Goal: Information Seeking & Learning: Learn about a topic

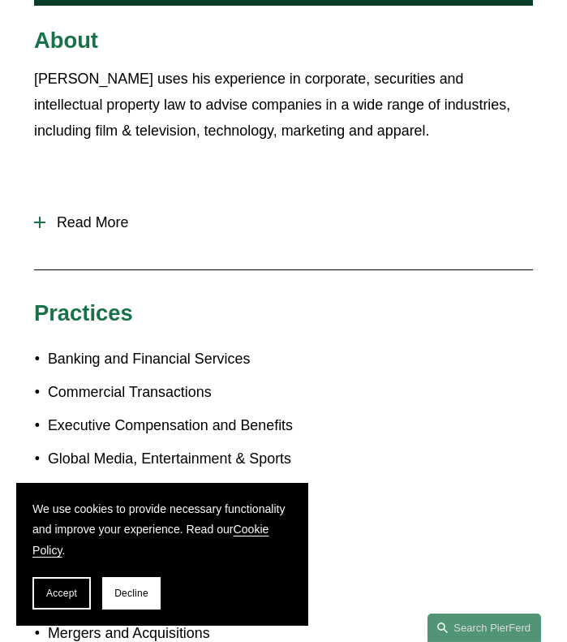
scroll to position [855, 0]
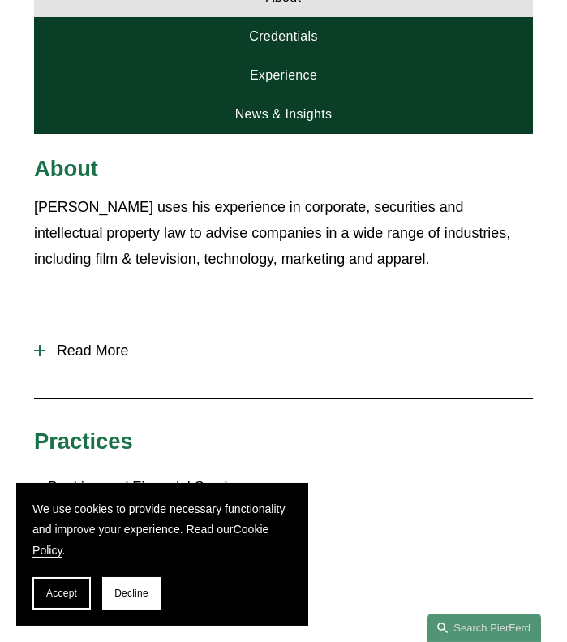
click at [73, 287] on div "[PERSON_NAME] uses his experience in corporate, securities and intellectual pro…" at bounding box center [283, 262] width 499 height 136
click at [73, 343] on span "Read More" at bounding box center [289, 351] width 488 height 17
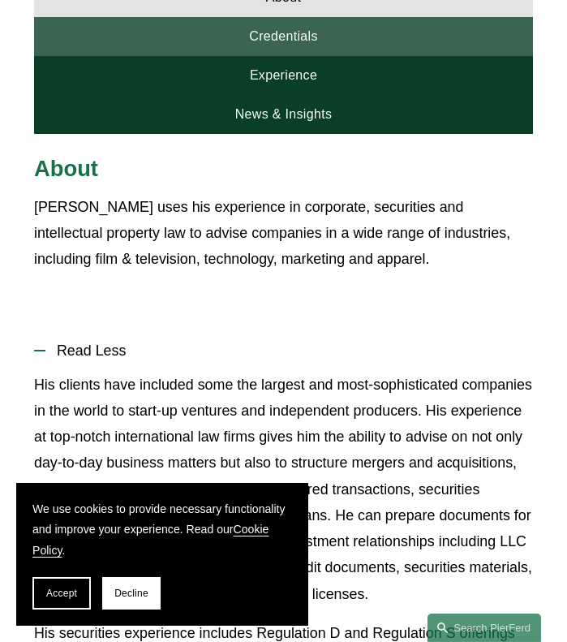
click at [271, 17] on link "Credentials" at bounding box center [283, 36] width 499 height 39
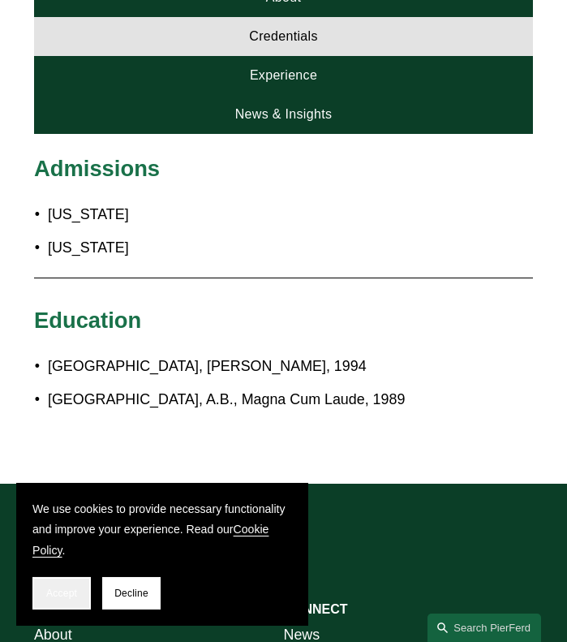
click at [81, 590] on button "Accept" at bounding box center [61, 593] width 58 height 32
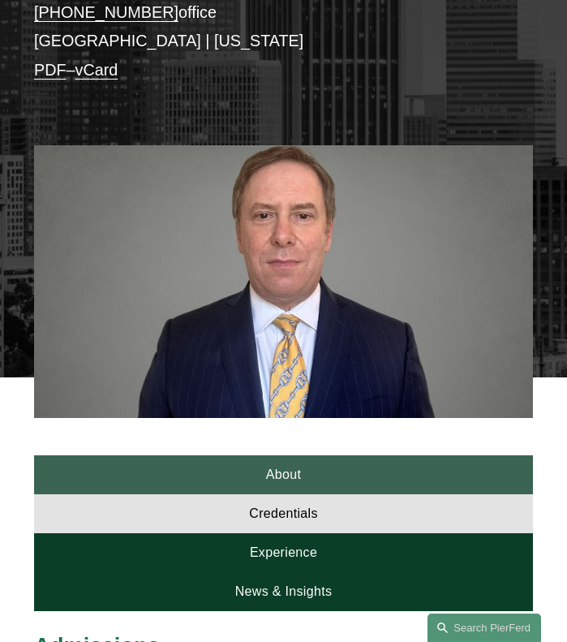
scroll to position [382, 0]
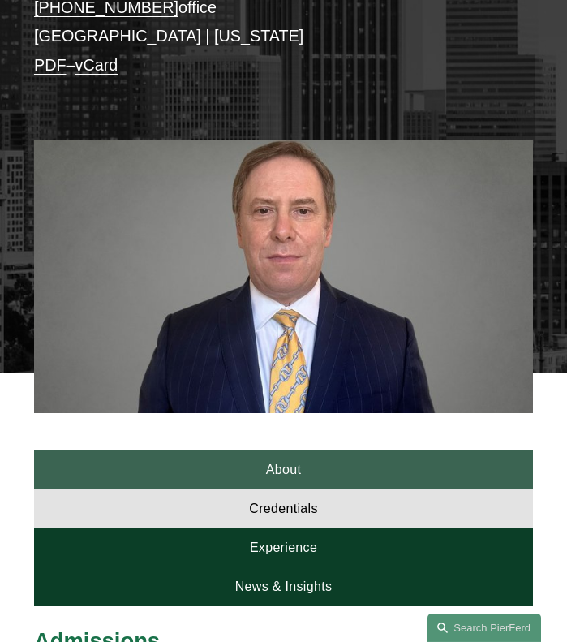
click at [274, 455] on link "About" at bounding box center [283, 469] width 499 height 39
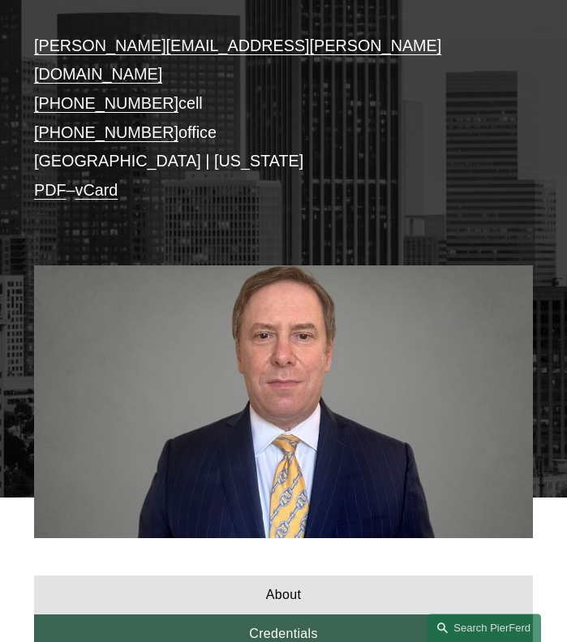
scroll to position [63, 0]
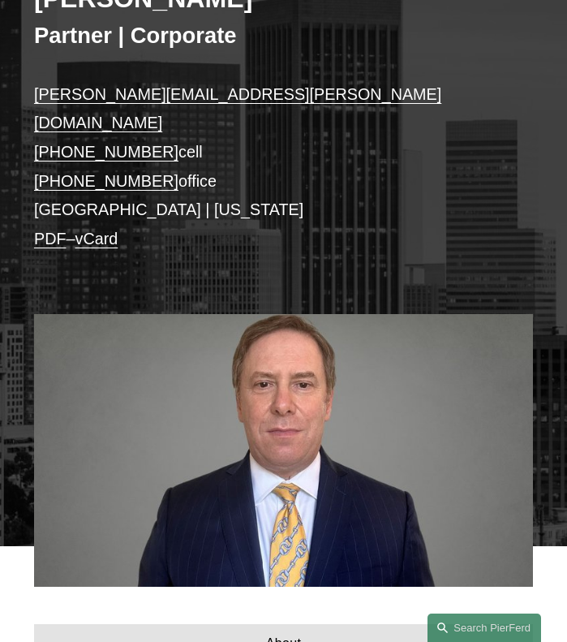
scroll to position [245, 0]
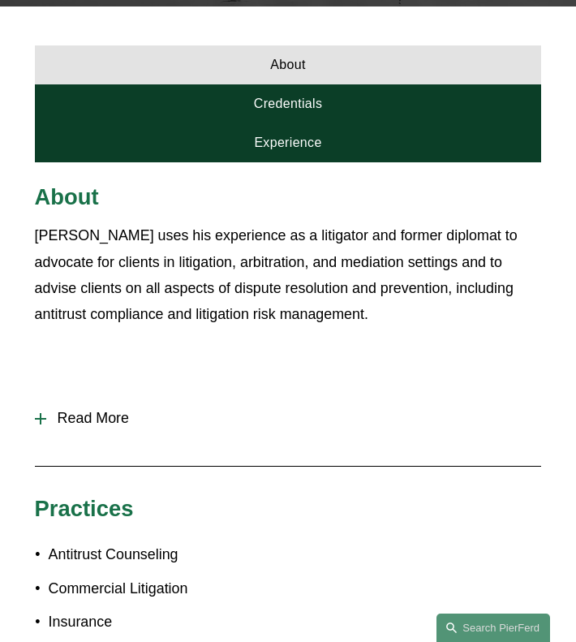
scroll to position [297, 0]
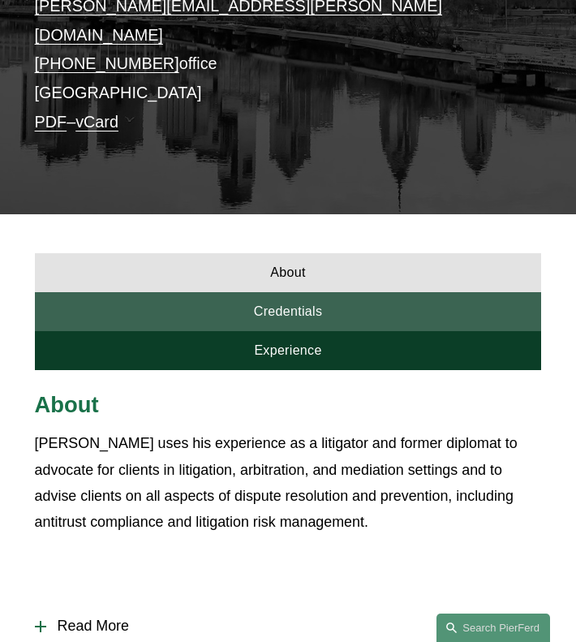
click at [262, 297] on link "Credentials" at bounding box center [288, 311] width 507 height 39
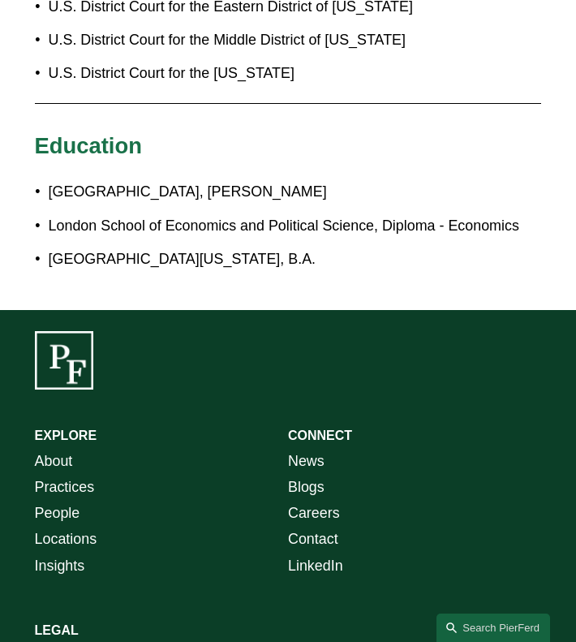
scroll to position [0, 0]
